Goal: Transaction & Acquisition: Subscribe to service/newsletter

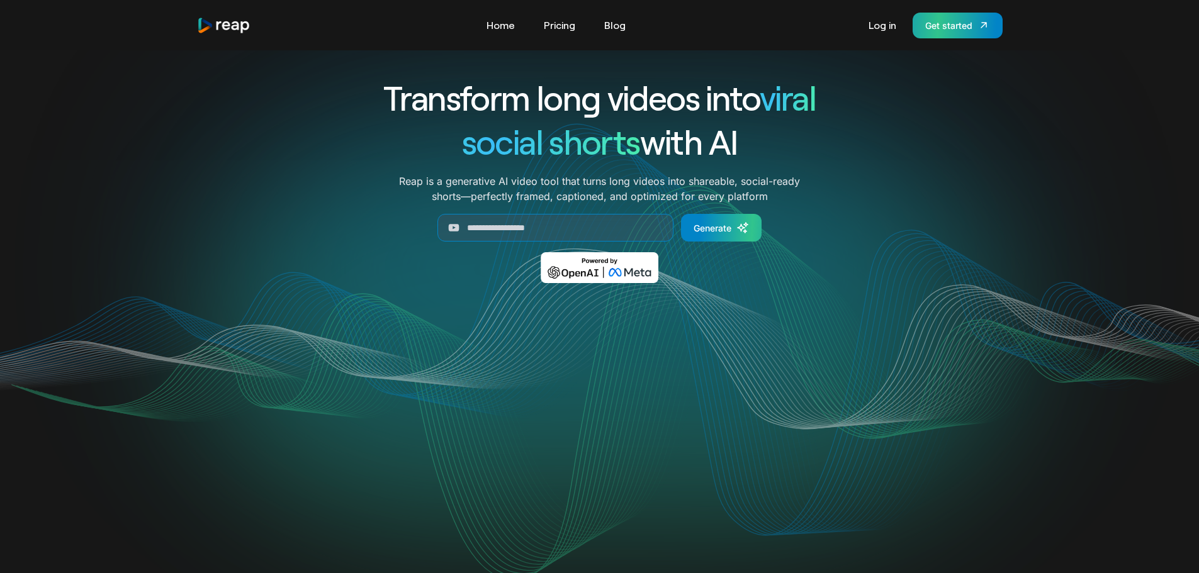
click at [957, 32] on link "Get started" at bounding box center [958, 26] width 90 height 26
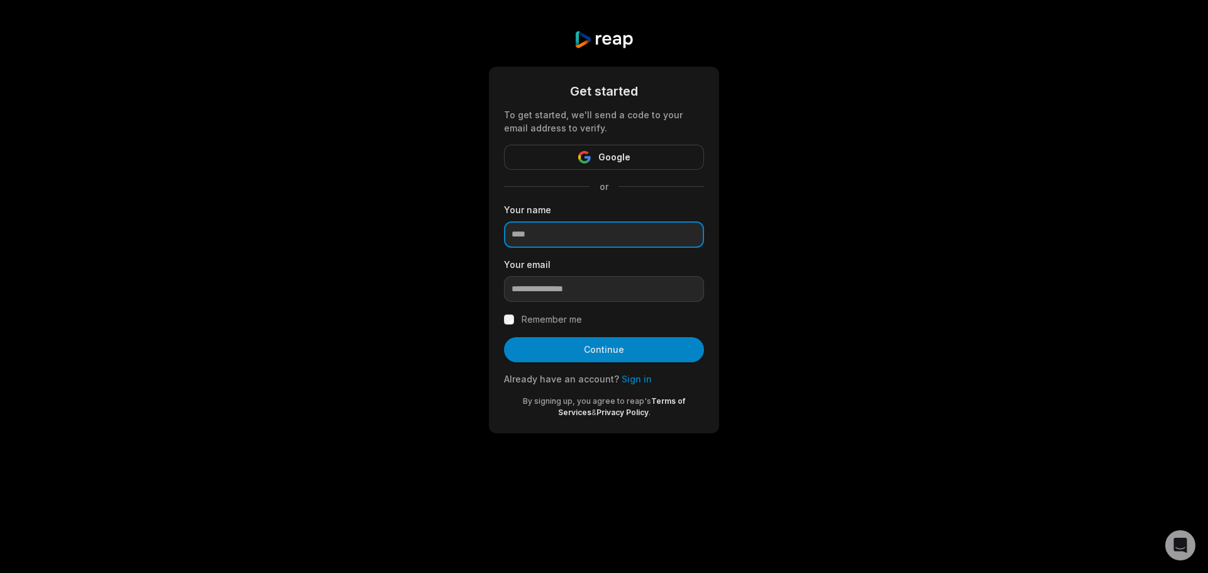
click at [625, 232] on input at bounding box center [604, 235] width 200 height 26
click at [637, 155] on button "Google" at bounding box center [604, 157] width 200 height 25
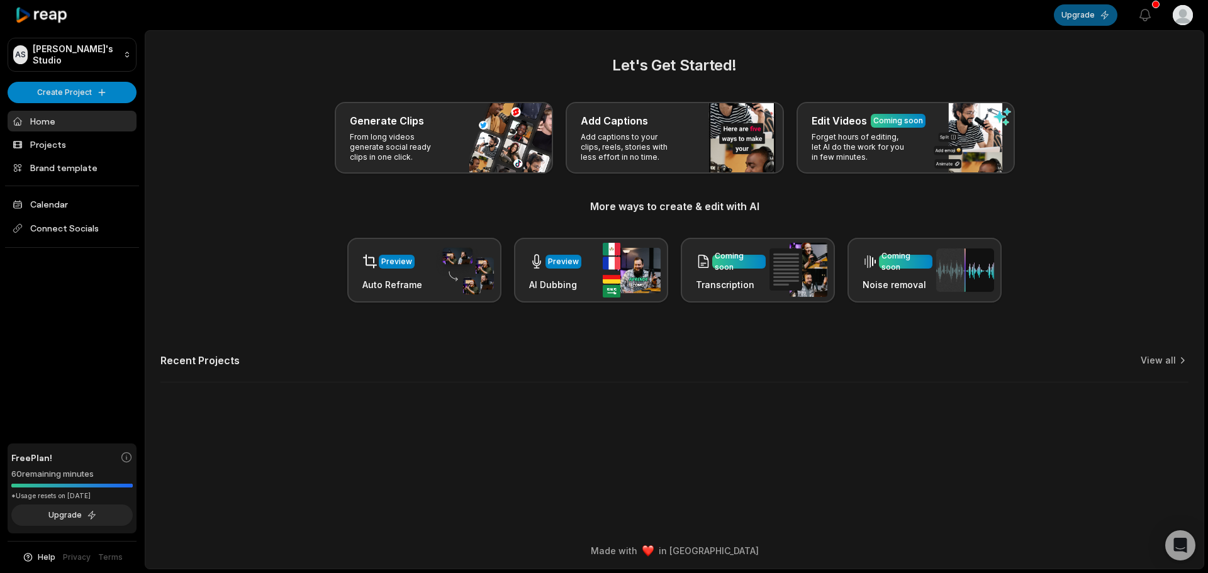
click at [1096, 14] on button "Upgrade" at bounding box center [1086, 14] width 64 height 21
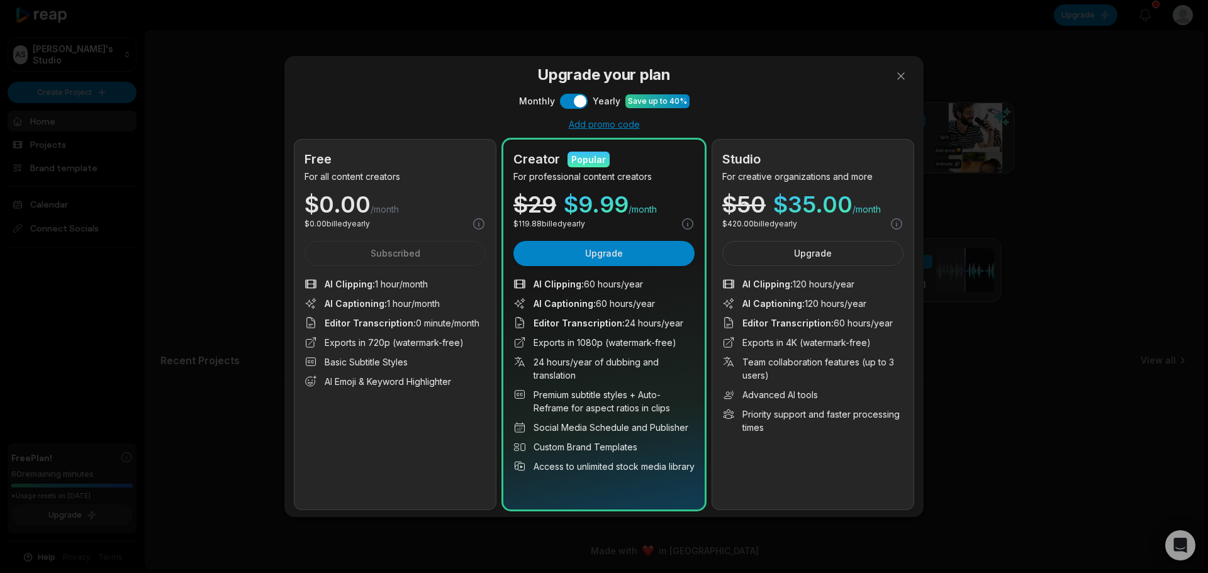
drag, startPoint x: 607, startPoint y: 343, endPoint x: 607, endPoint y: 387, distance: 44.1
drag, startPoint x: 583, startPoint y: 286, endPoint x: 665, endPoint y: 283, distance: 82.5
click at [665, 283] on li "AI Clipping : 60 hours/year" at bounding box center [604, 284] width 181 height 13
click at [660, 286] on li "AI Clipping : 60 hours/year" at bounding box center [604, 284] width 181 height 13
drag, startPoint x: 586, startPoint y: 286, endPoint x: 659, endPoint y: 289, distance: 73.1
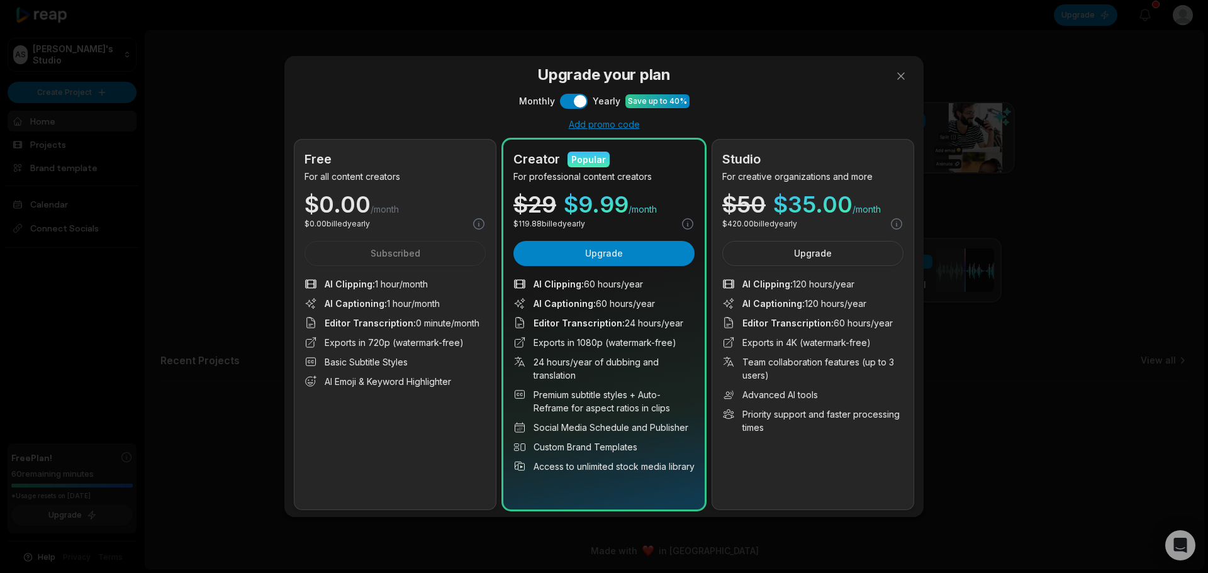
click at [659, 289] on li "AI Clipping : 60 hours/year" at bounding box center [604, 284] width 181 height 13
click at [589, 213] on span "$ 9.99" at bounding box center [596, 204] width 65 height 23
click at [636, 209] on span "/month" at bounding box center [643, 209] width 28 height 13
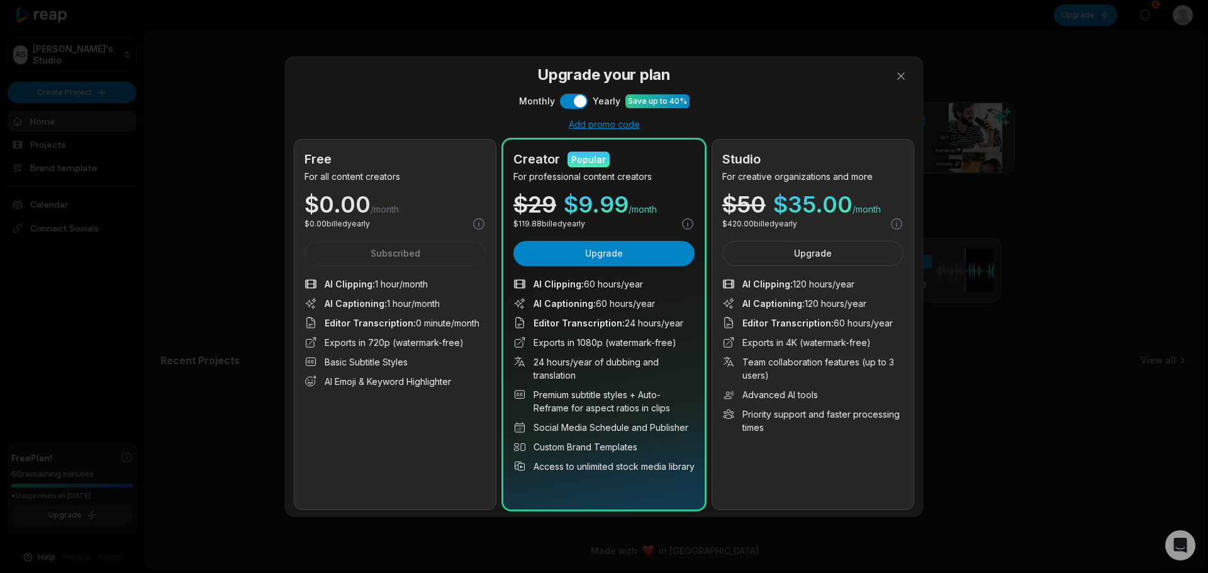
click at [612, 209] on span "$ 9.99" at bounding box center [596, 204] width 65 height 23
click at [637, 205] on span "/month" at bounding box center [643, 209] width 28 height 13
click at [761, 188] on div "Studio For creative organizations and more $ 50 $ 35.00 /month $ 420.00 billed …" at bounding box center [812, 325] width 201 height 370
drag, startPoint x: 513, startPoint y: 176, endPoint x: 666, endPoint y: 174, distance: 152.9
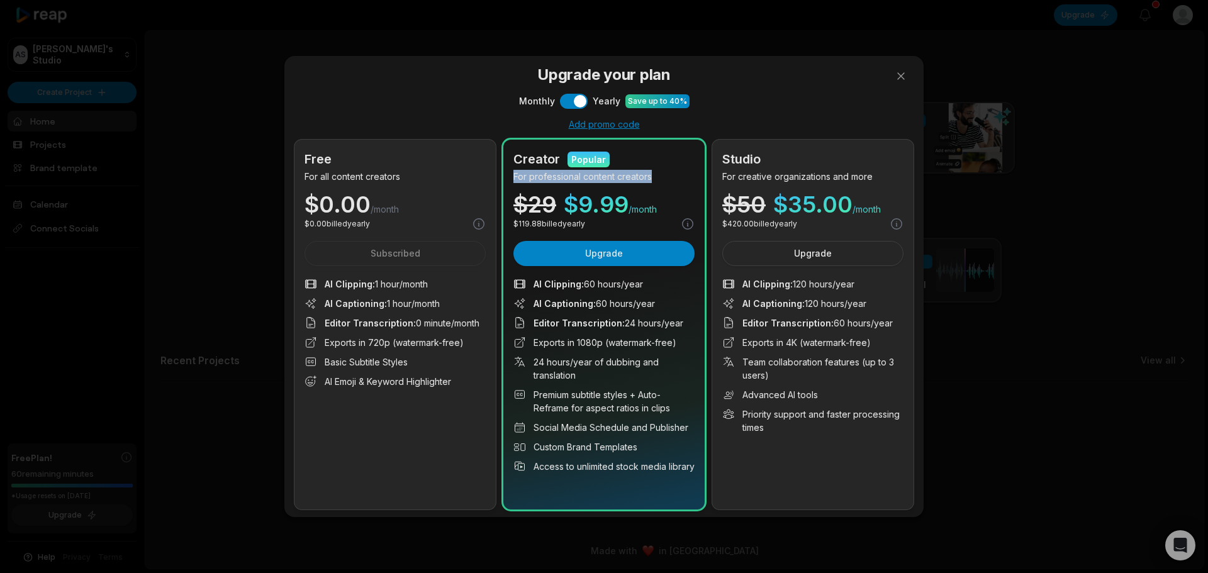
click at [666, 174] on div "Creator Popular For professional content creators $ 29 $ 9.99 /month $ 119.88 b…" at bounding box center [604, 325] width 201 height 370
click at [656, 189] on div "Creator Popular For professional content creators $ 29 $ 9.99 /month $ 119.88 b…" at bounding box center [604, 325] width 201 height 370
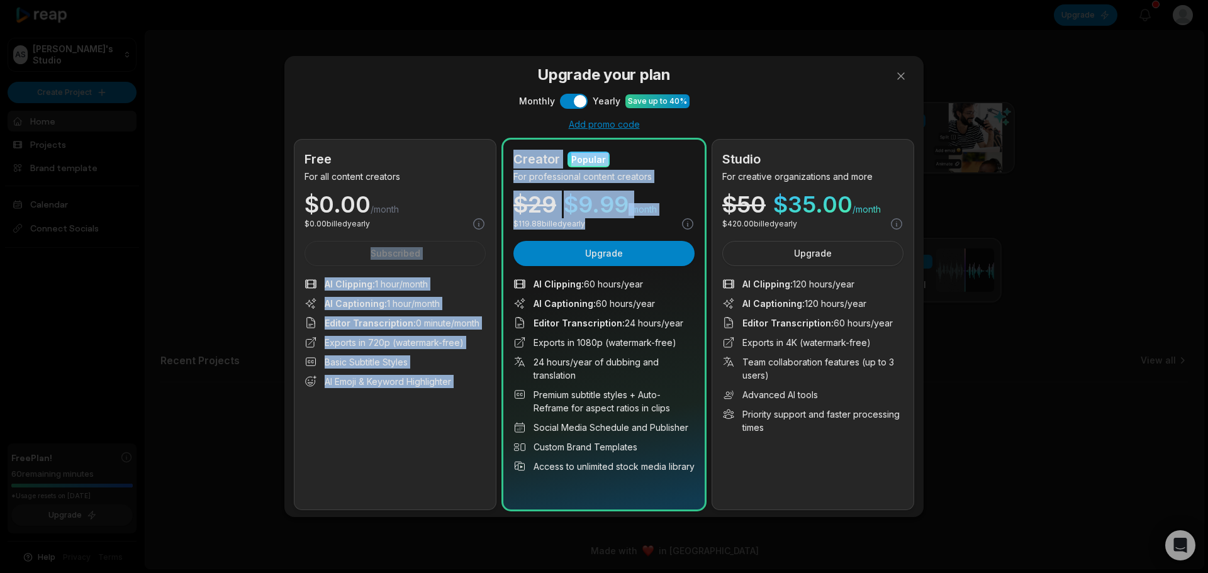
drag, startPoint x: 594, startPoint y: 225, endPoint x: 495, endPoint y: 221, distance: 98.3
click at [495, 221] on div "Free For all content creators $ 0.00 /month $ 0.00 billed yearly Subscribed AI …" at bounding box center [604, 325] width 619 height 370
click at [585, 231] on div "Creator Popular For professional content creators $ 29 $ 9.99 /month $ 119.88 b…" at bounding box center [604, 325] width 201 height 370
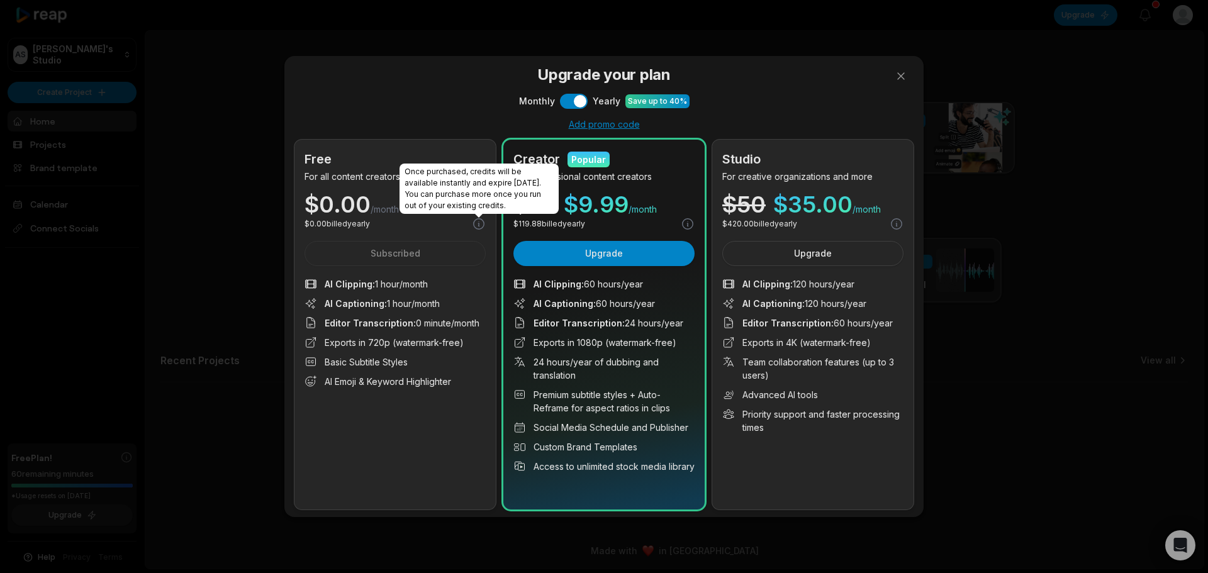
click at [448, 211] on div "Once purchased, credits will be available instantly and expire in 13 months. Yo…" at bounding box center [479, 189] width 159 height 50
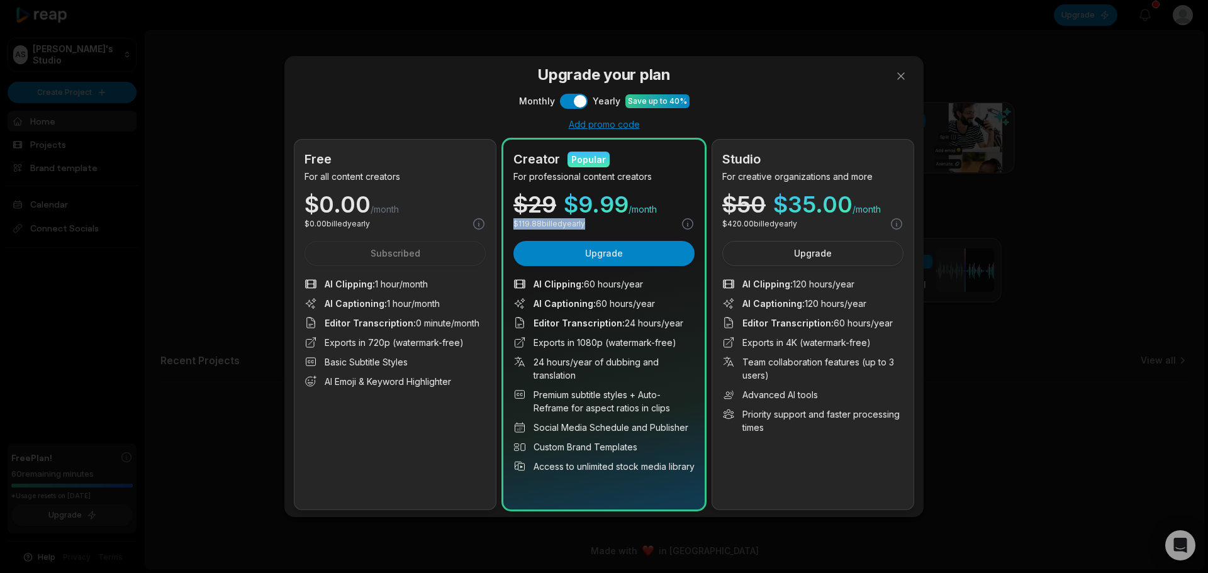
drag, startPoint x: 590, startPoint y: 227, endPoint x: 502, endPoint y: 221, distance: 88.3
click at [502, 221] on div "Free For all content creators $ 0.00 /month $ 0.00 billed yearly Subscribed AI …" at bounding box center [604, 325] width 619 height 370
click at [599, 233] on div "Creator Popular For professional content creators $ 29 $ 9.99 /month $ 119.88 b…" at bounding box center [604, 325] width 201 height 370
drag, startPoint x: 908, startPoint y: 77, endPoint x: 515, endPoint y: 1, distance: 400.1
click at [569, 31] on div "Upgrade your plan Monthly Use setting Yearly Save up to 40% Add promo code Free…" at bounding box center [604, 286] width 1208 height 573
